Goal: Check status: Check status

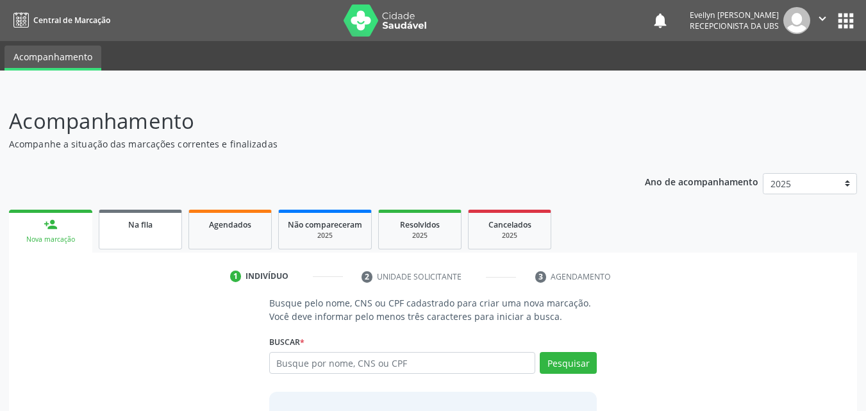
click at [151, 226] on span "Na fila" at bounding box center [140, 224] width 24 height 11
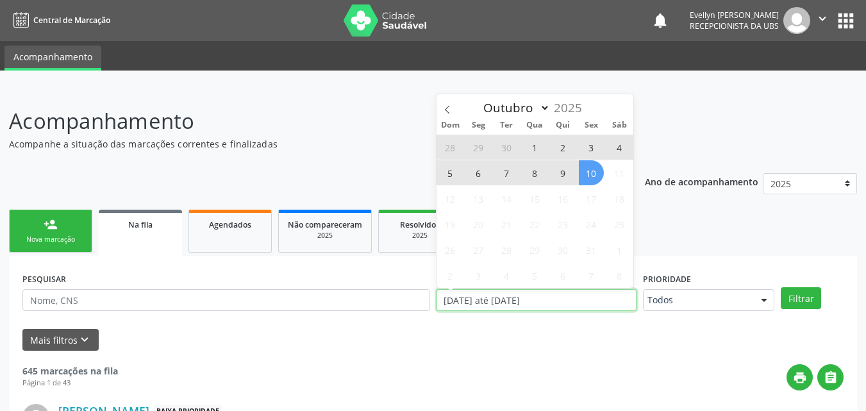
click at [549, 297] on input "[DATE] até [DATE]" at bounding box center [537, 300] width 201 height 22
click at [585, 179] on span "10" at bounding box center [591, 172] width 25 height 25
type input "[DATE]"
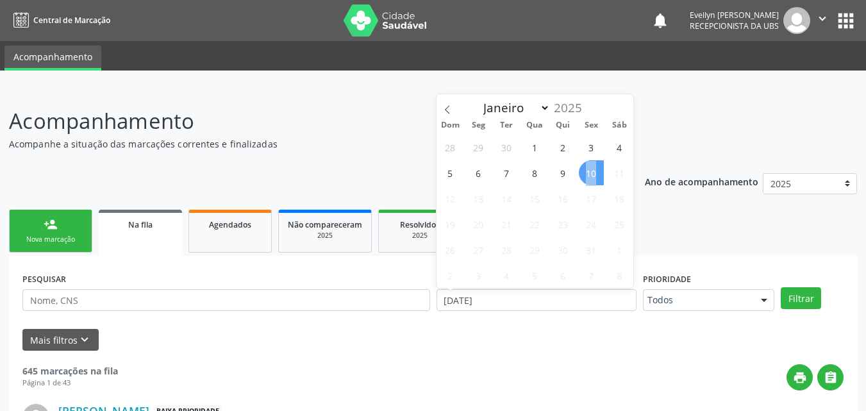
click at [585, 179] on span "10" at bounding box center [591, 172] width 25 height 25
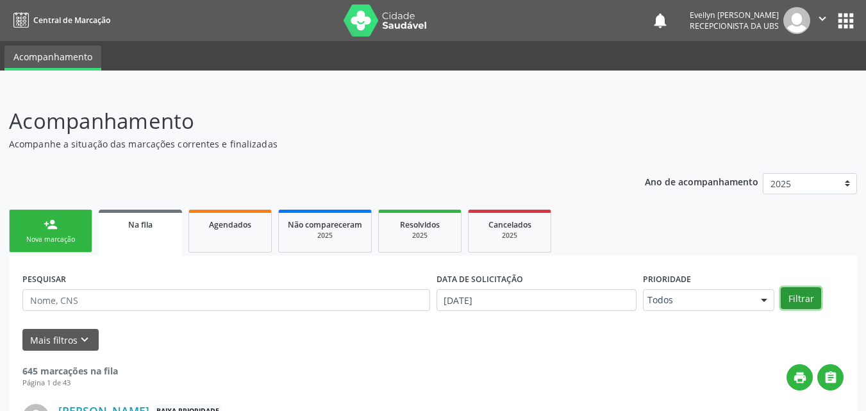
click at [792, 297] on button "Filtrar" at bounding box center [801, 298] width 40 height 22
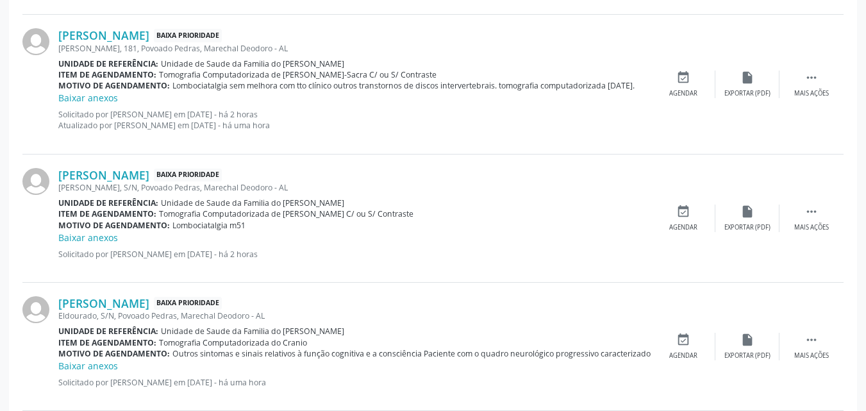
scroll to position [1997, 0]
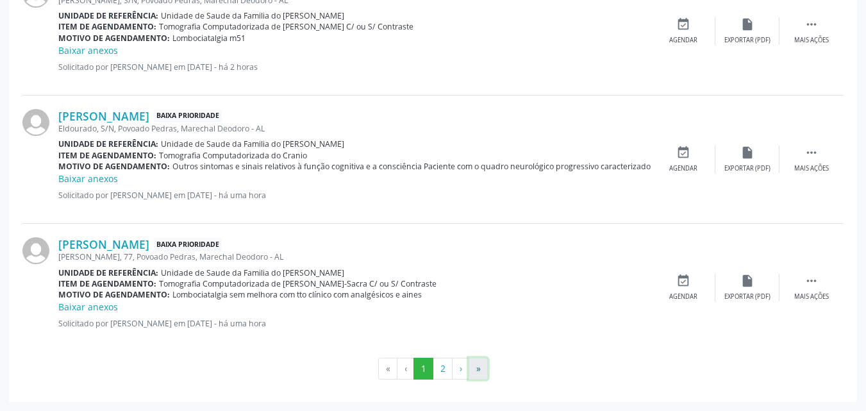
click at [473, 369] on button "»" at bounding box center [478, 369] width 19 height 22
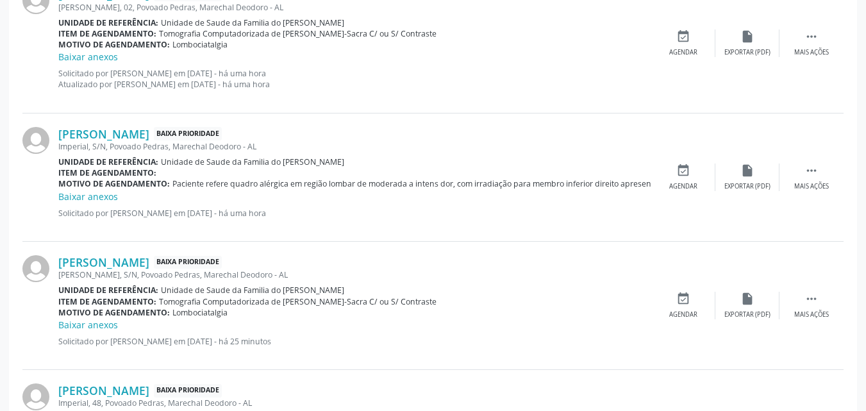
scroll to position [524, 0]
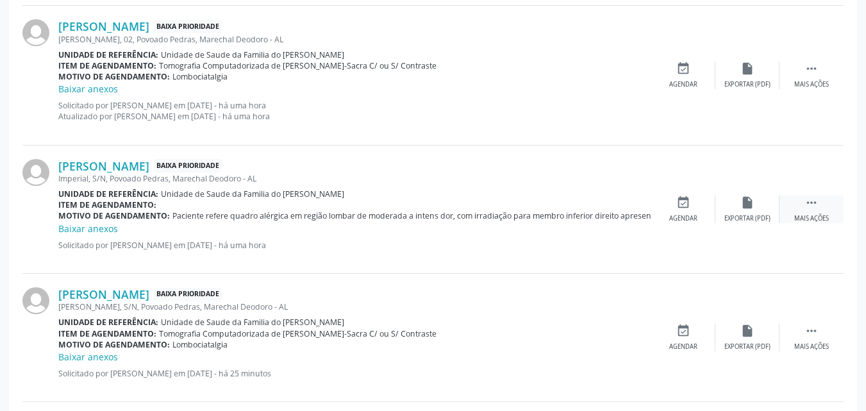
click at [808, 219] on div "Mais ações" at bounding box center [811, 218] width 35 height 9
click at [751, 201] on icon "edit" at bounding box center [747, 202] width 14 height 14
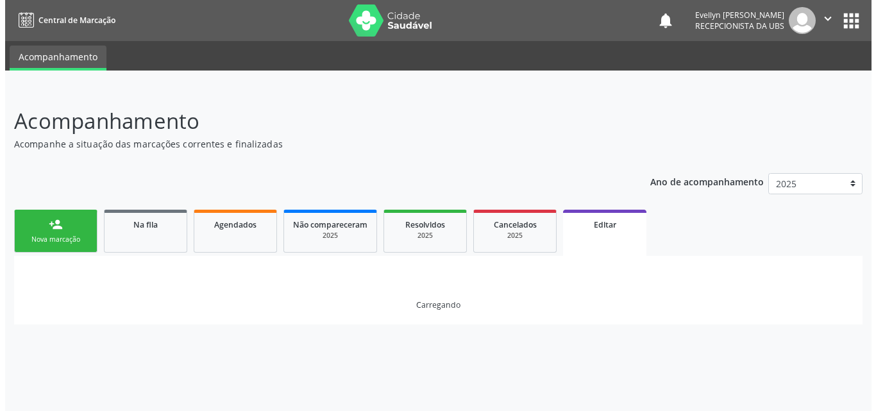
scroll to position [0, 0]
